Goal: Communication & Community: Answer question/provide support

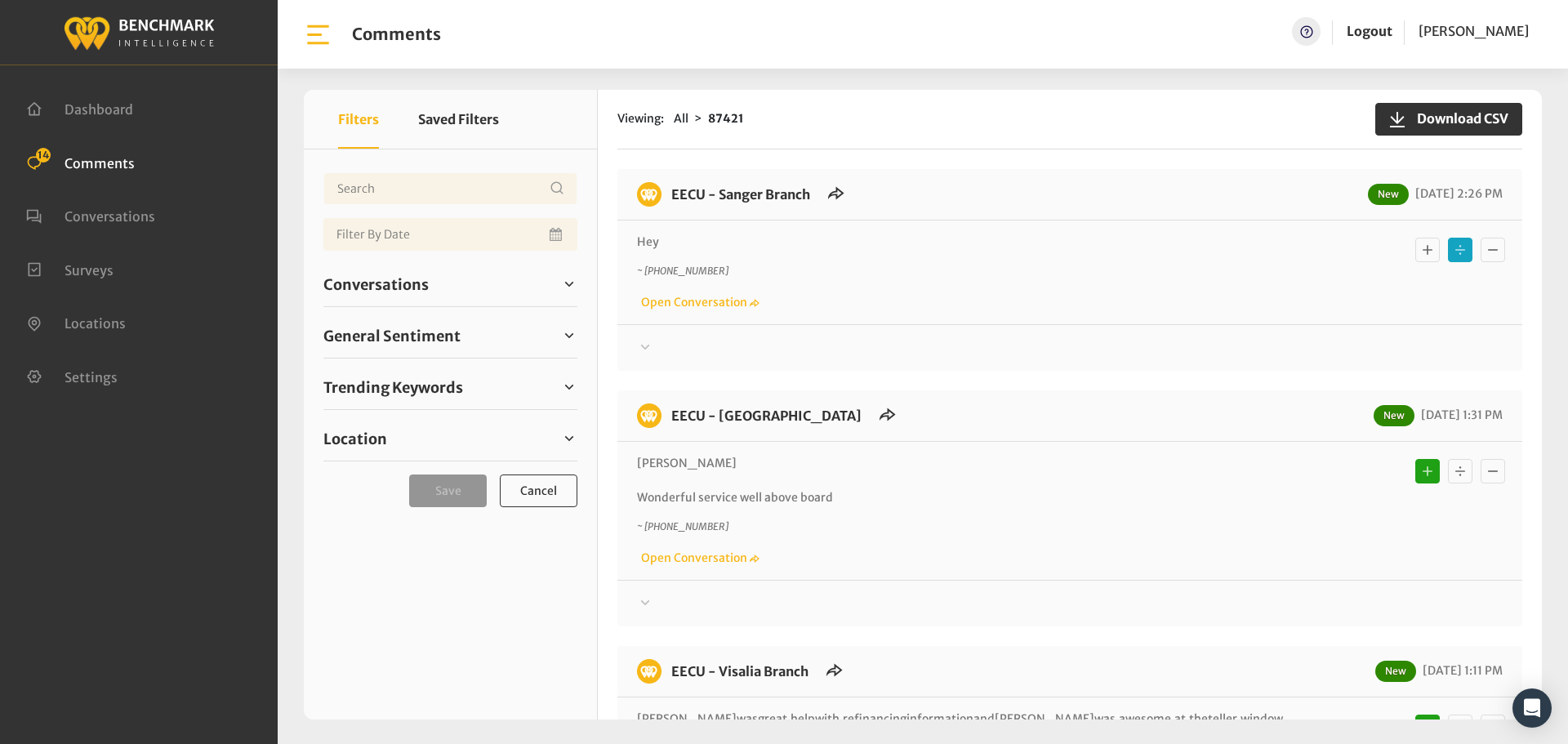
click at [888, 344] on div at bounding box center [1069, 348] width 866 height 20
click at [967, 345] on div at bounding box center [1069, 348] width 866 height 20
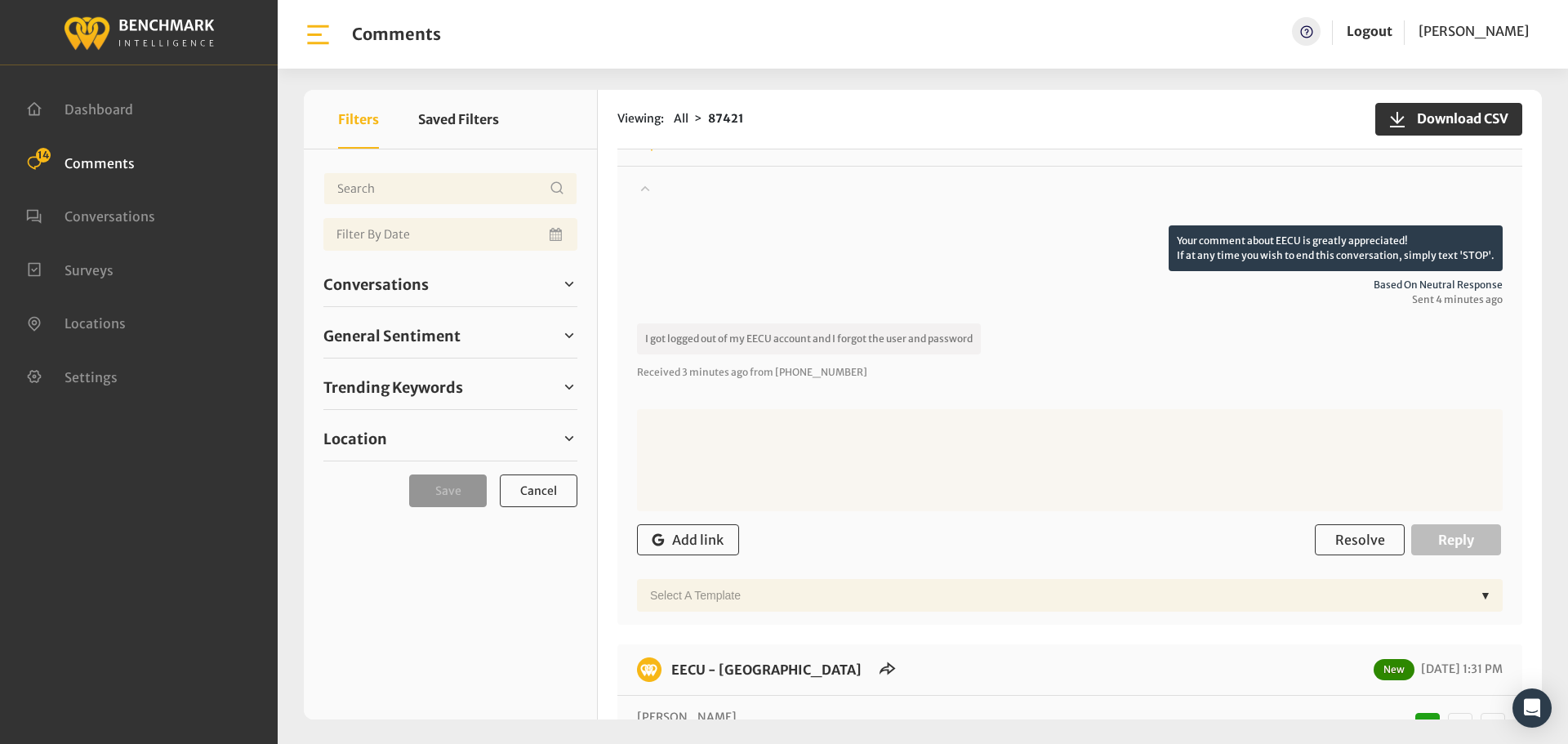
scroll to position [163, 0]
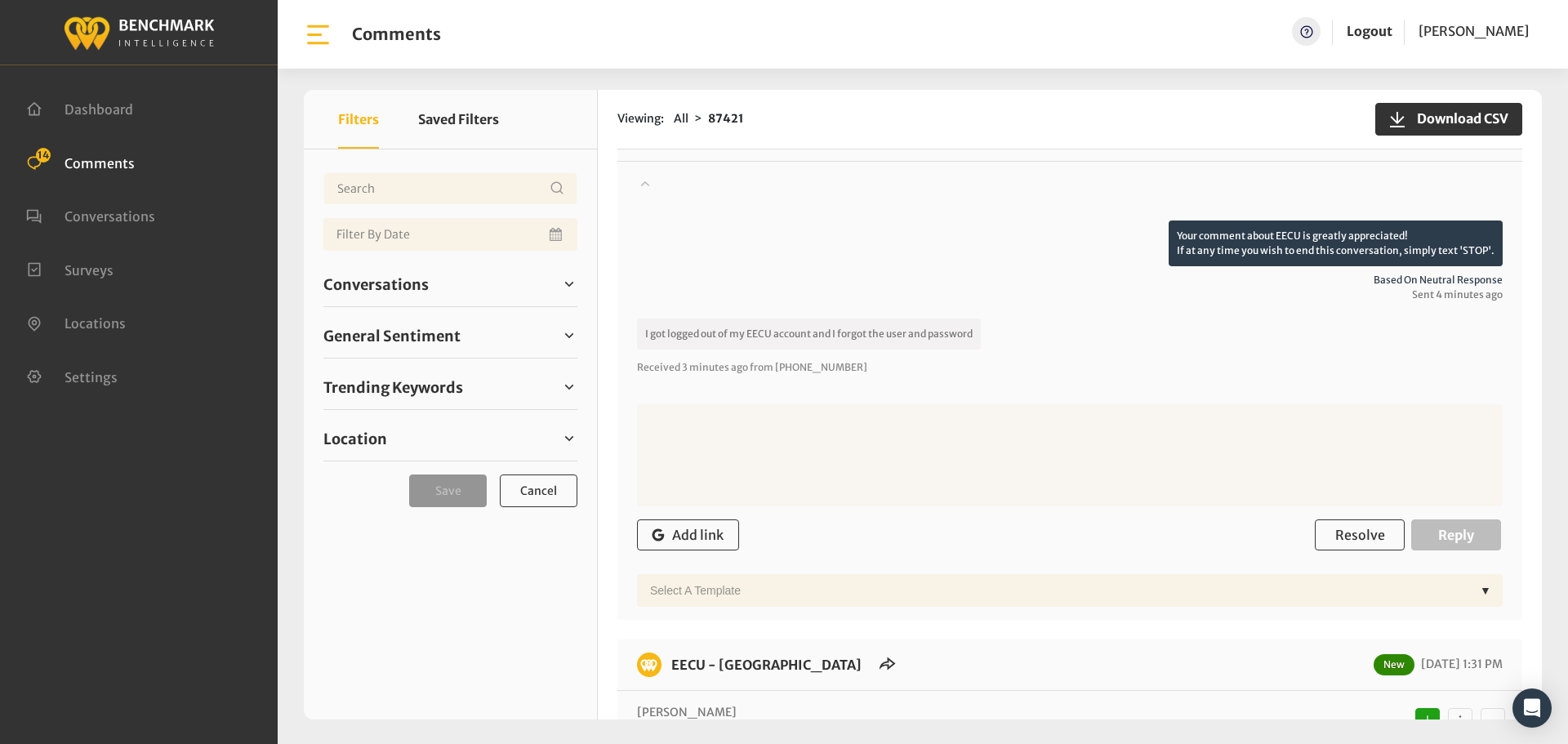
click at [958, 419] on textarea at bounding box center [1069, 454] width 866 height 102
paste textarea "On our app or website, click on Forgot Login and you can reset your password. I…"
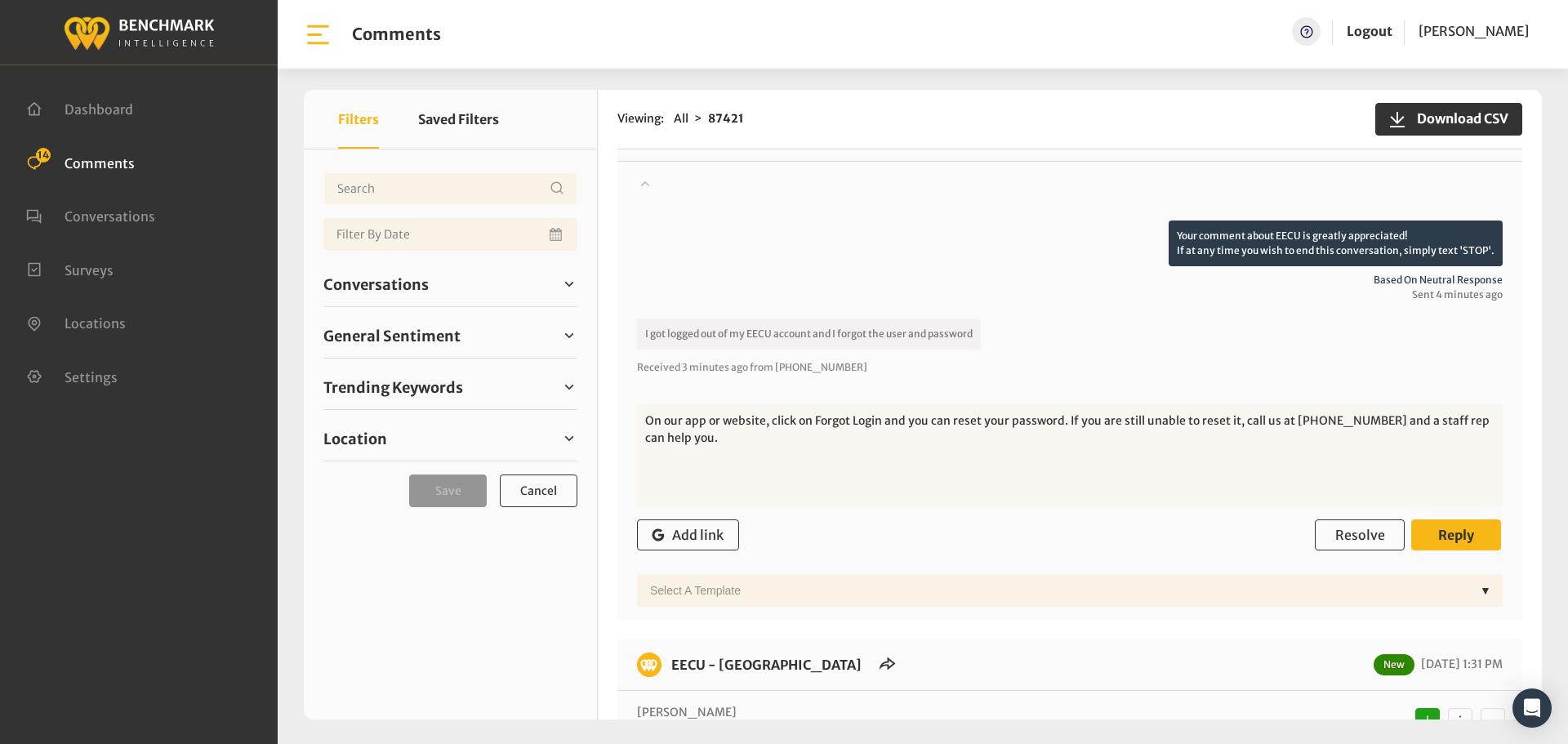
type textarea "On our app or website, click on Forgot Login and you can reset your password. I…"
click at [1441, 534] on span "Reply" at bounding box center [1456, 534] width 36 height 16
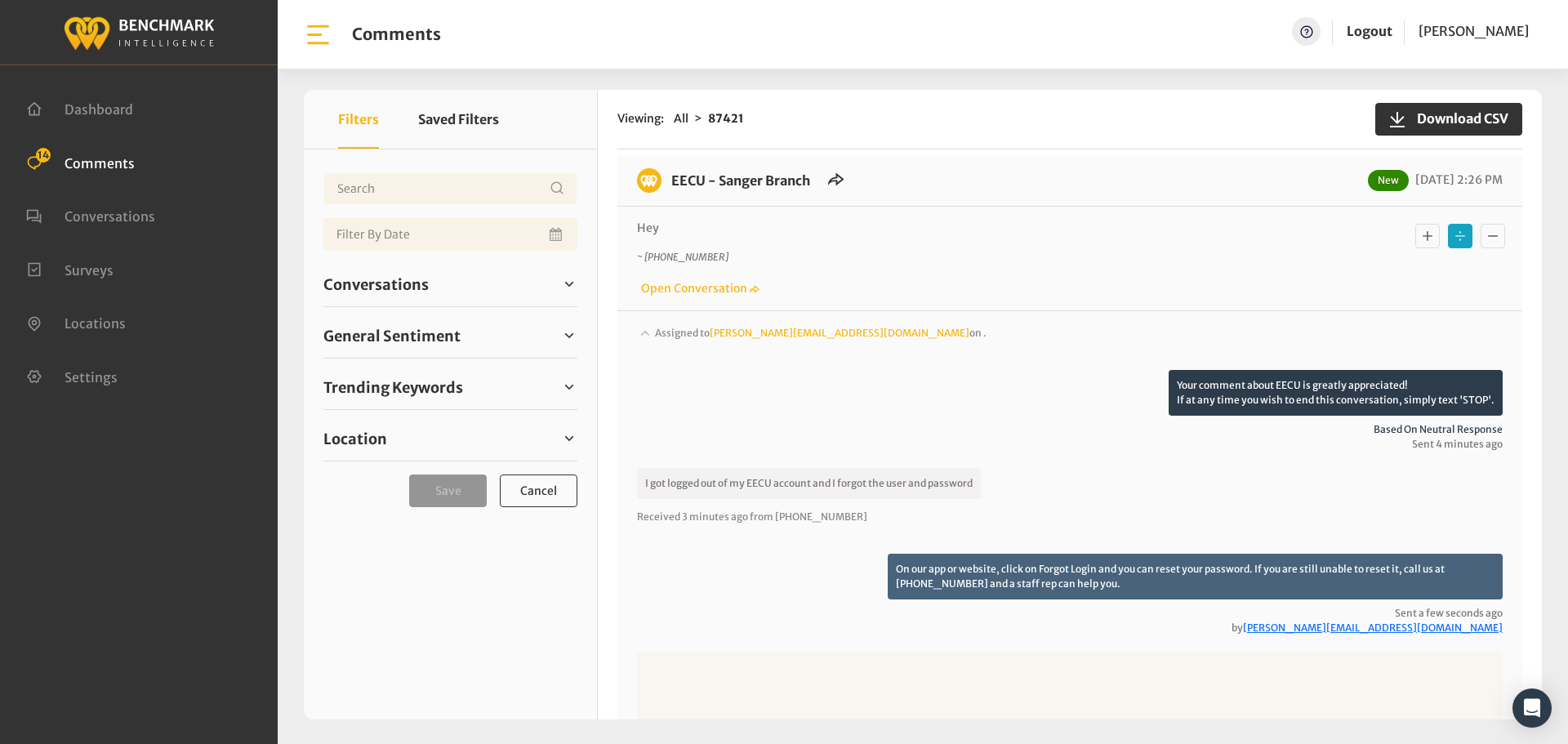
scroll to position [0, 0]
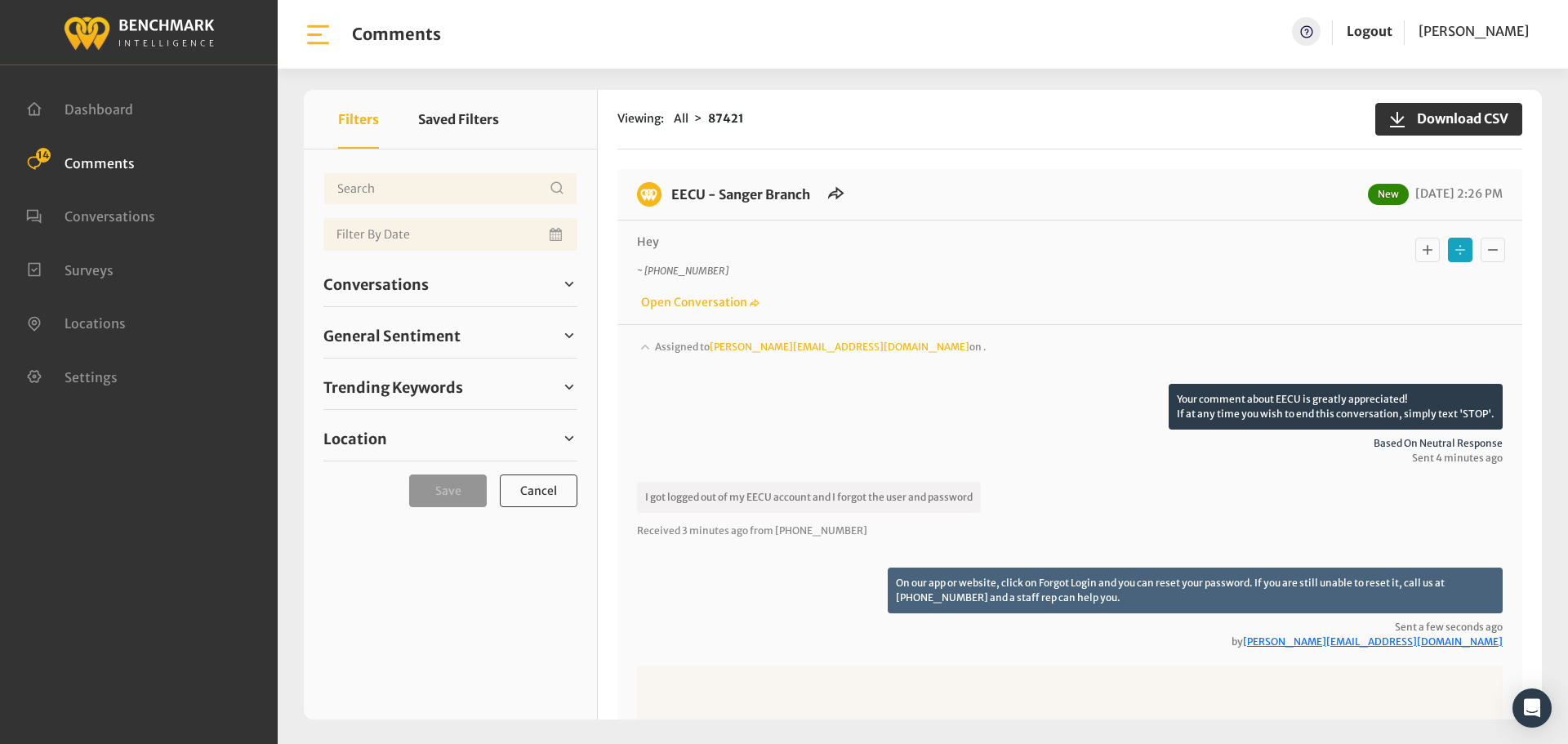
click at [971, 341] on div "Assigned to Chrisa@myeecu.org on ." at bounding box center [1069, 361] width 866 height 46
